Goal: Obtain resource: Download file/media

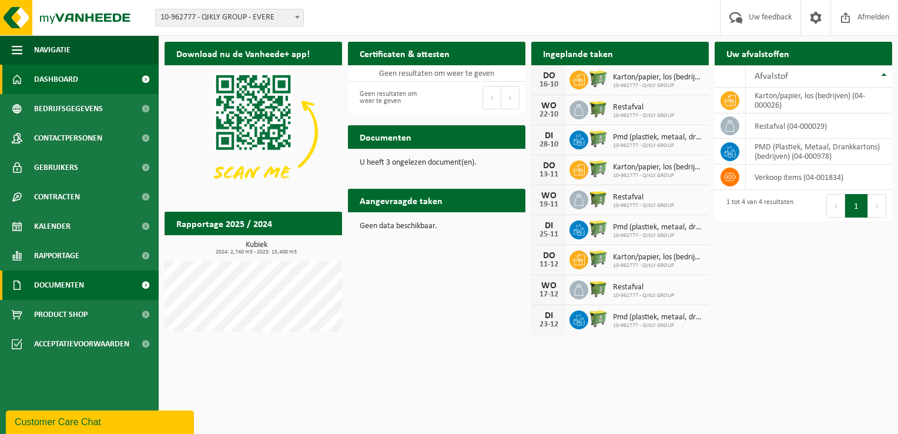
click at [147, 285] on span at bounding box center [145, 284] width 26 height 29
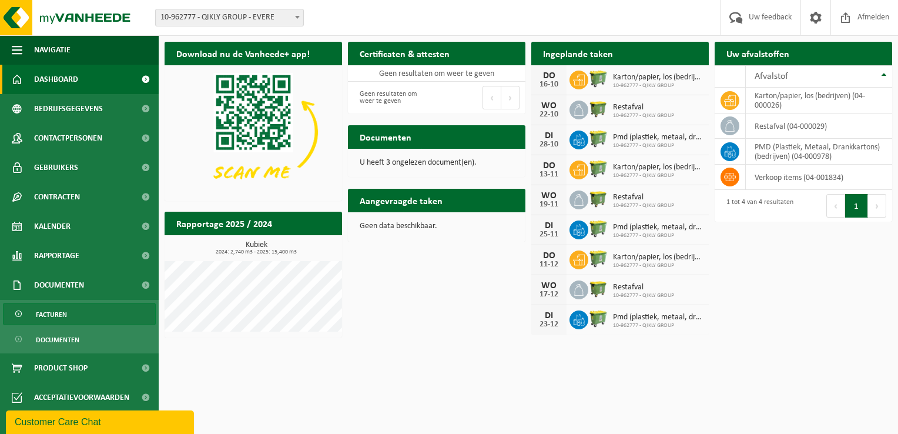
click at [92, 307] on link "Facturen" at bounding box center [79, 314] width 153 height 22
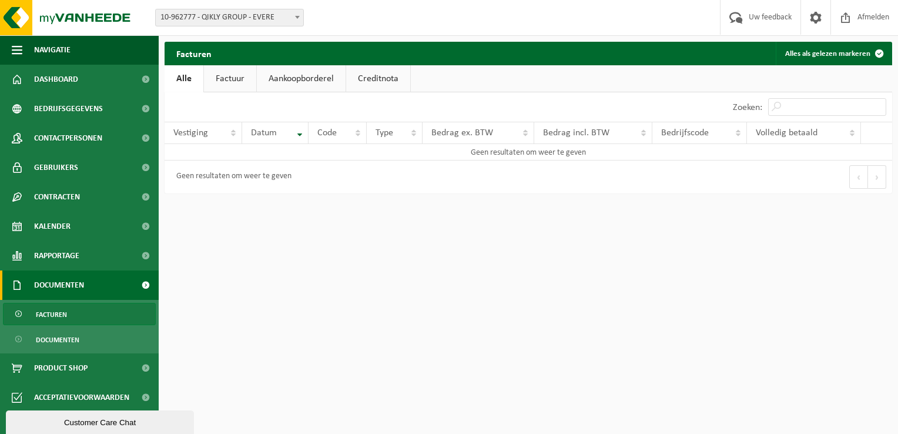
click at [234, 74] on link "Factuur" at bounding box center [230, 78] width 52 height 27
click at [55, 313] on span "Facturen" at bounding box center [51, 314] width 31 height 22
click at [290, 81] on link "Aankoopborderel" at bounding box center [301, 78] width 89 height 27
click at [375, 78] on link "Creditnota" at bounding box center [383, 78] width 64 height 27
click at [294, 81] on link "Aankoopborderel" at bounding box center [300, 78] width 89 height 27
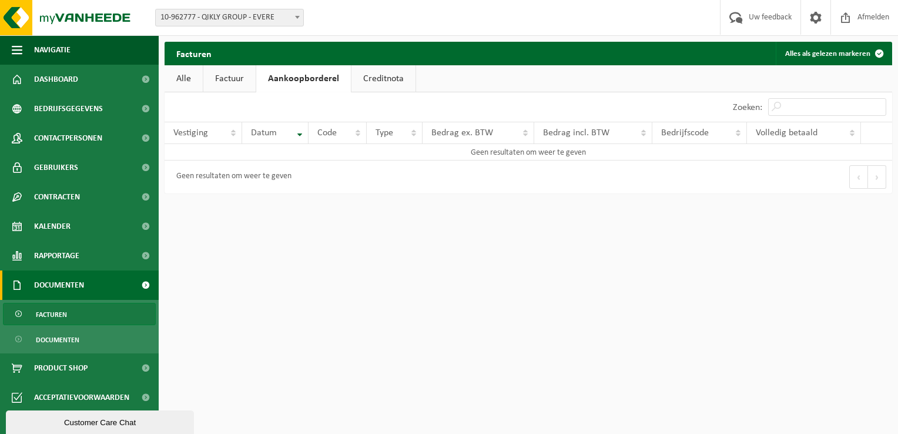
click at [247, 75] on link "Factuur" at bounding box center [229, 78] width 52 height 27
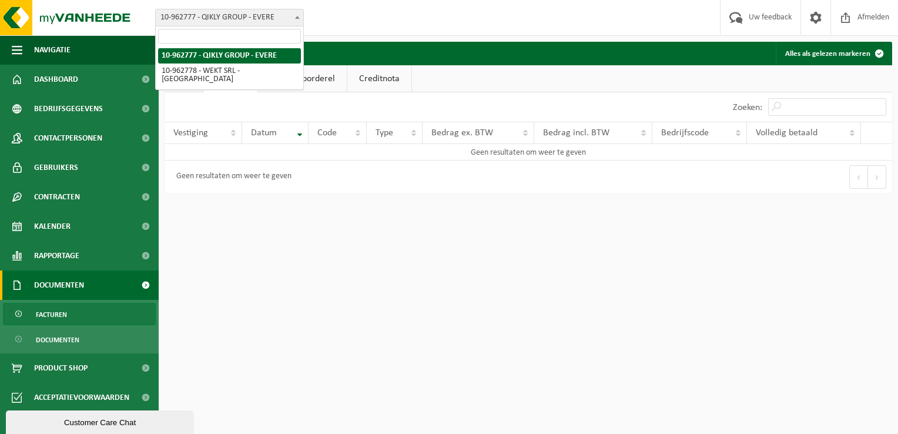
click at [249, 12] on span "10-962777 - QIKLY GROUP - EVERE" at bounding box center [229, 17] width 147 height 16
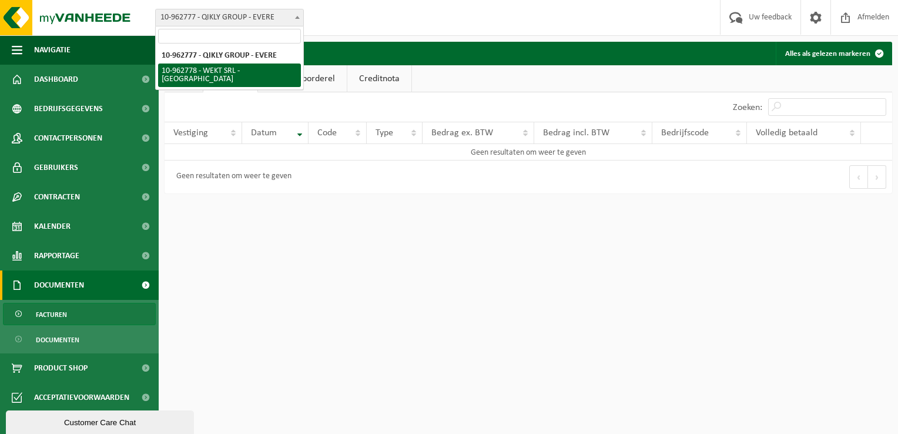
select select "150778"
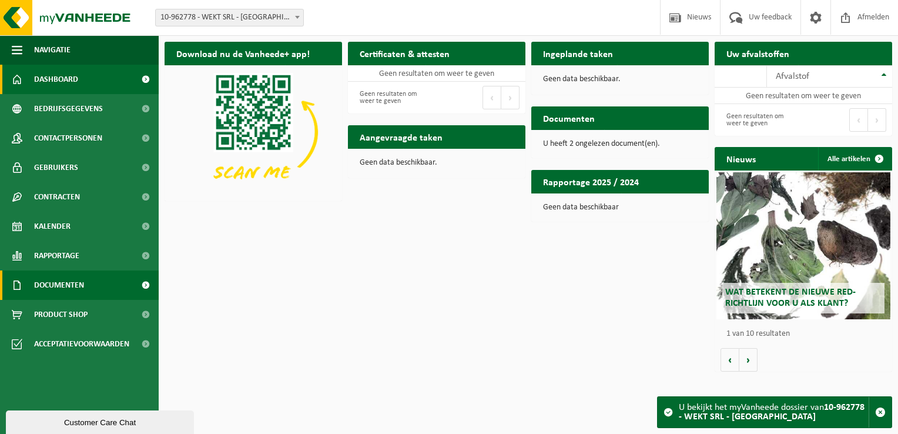
click at [125, 281] on link "Documenten" at bounding box center [79, 284] width 159 height 29
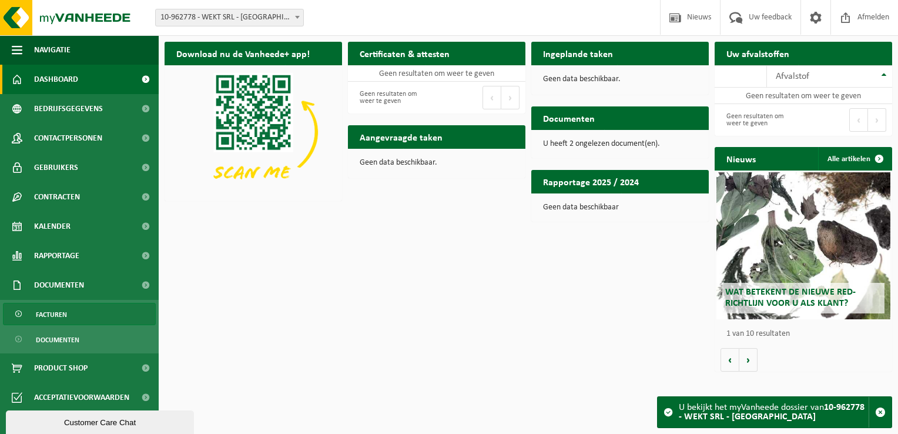
click at [99, 313] on link "Facturen" at bounding box center [79, 314] width 153 height 22
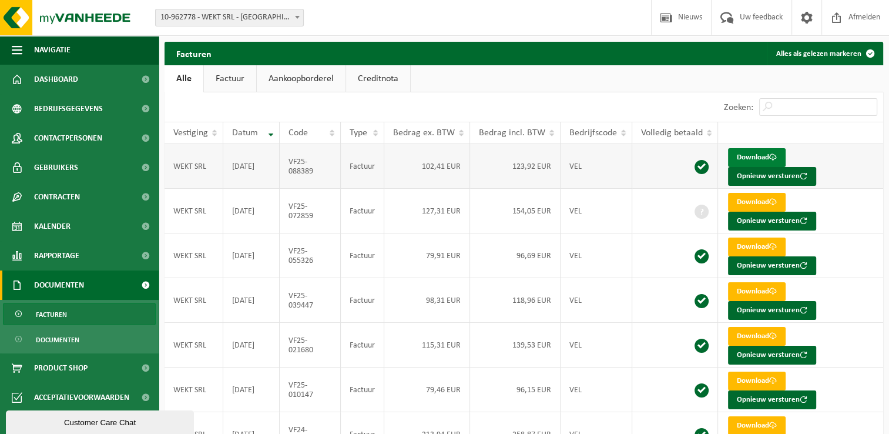
click at [750, 154] on link "Download" at bounding box center [757, 157] width 58 height 19
